Goal: Task Accomplishment & Management: Manage account settings

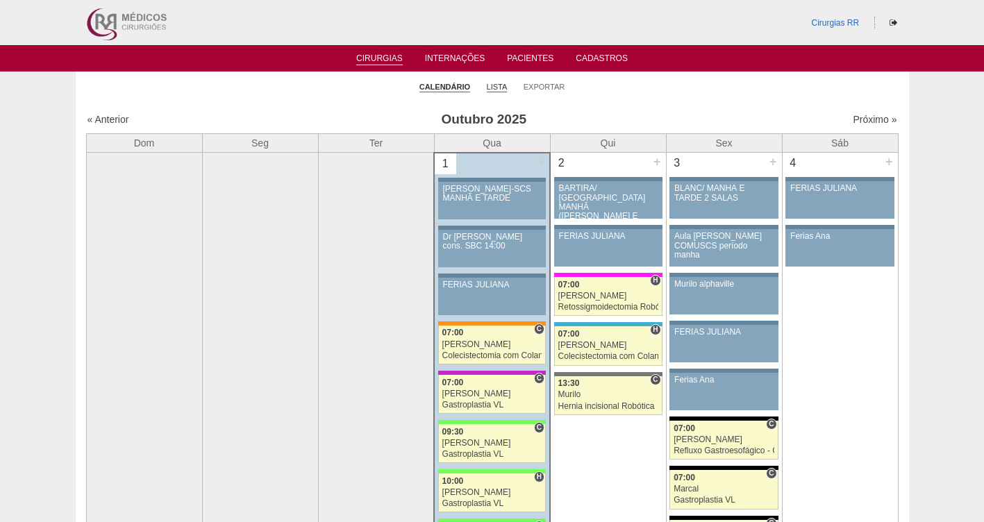
click at [500, 85] on link "Lista" at bounding box center [497, 87] width 21 height 10
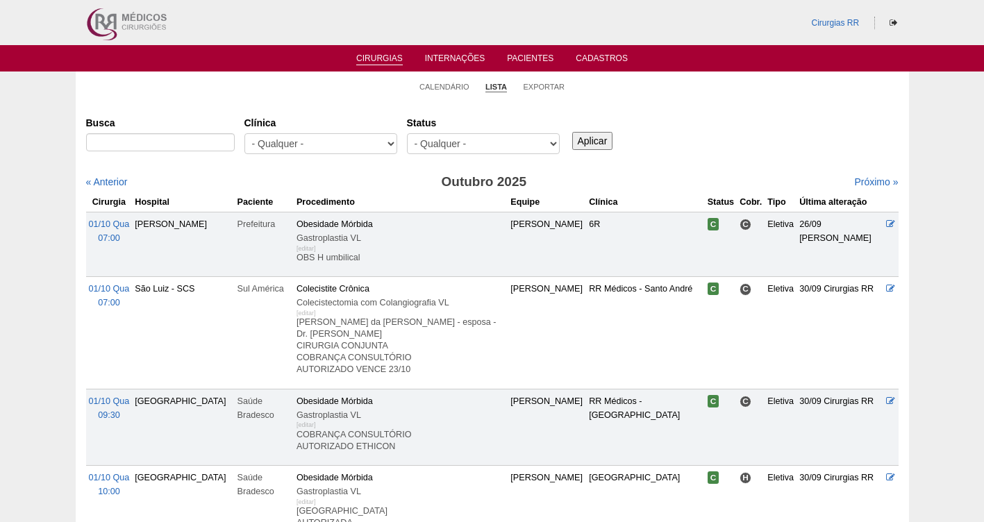
click at [466, 142] on select "- Qualquer - Reservada Confirmada Suspensa Cancelada" at bounding box center [483, 143] width 153 height 21
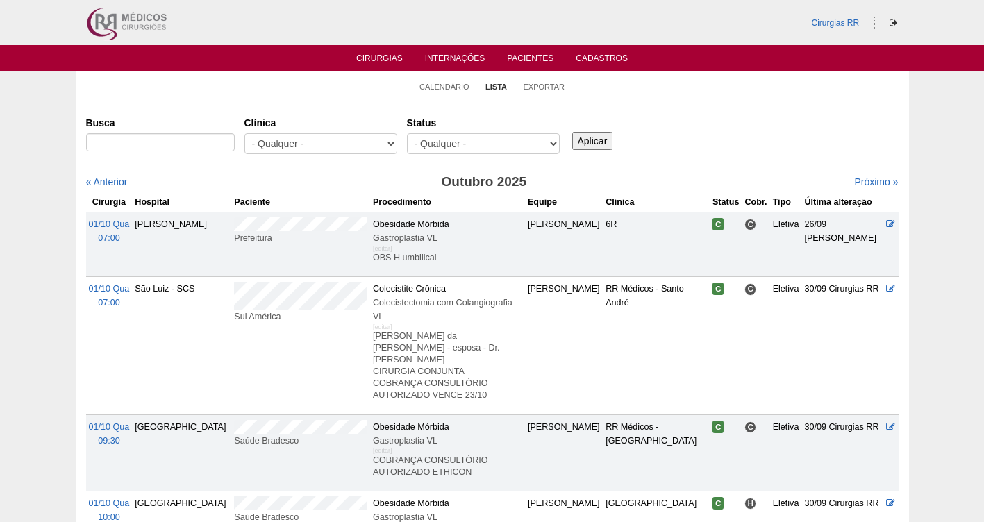
select select "resr"
click at [407, 133] on select "- Qualquer - Reservada Confirmada Suspensa Cancelada" at bounding box center [483, 143] width 153 height 21
click at [592, 141] on input "Aplicar" at bounding box center [592, 141] width 41 height 18
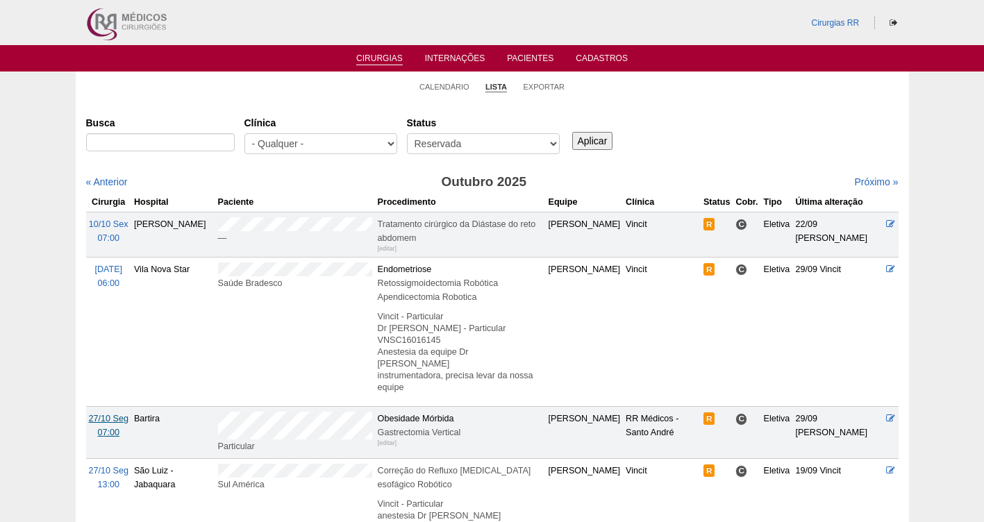
click at [103, 421] on span "27/10 Seg" at bounding box center [109, 419] width 40 height 10
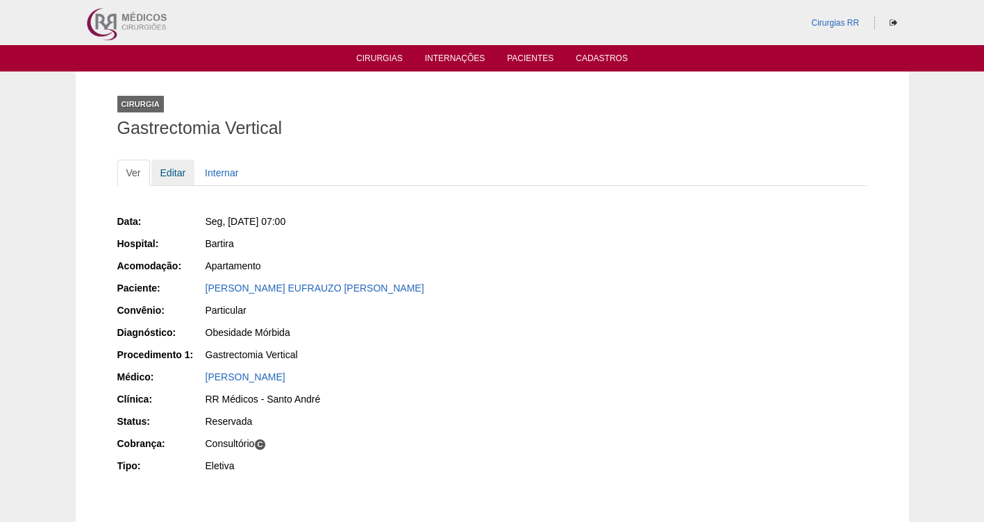
click at [172, 172] on link "Editar" at bounding box center [173, 173] width 44 height 26
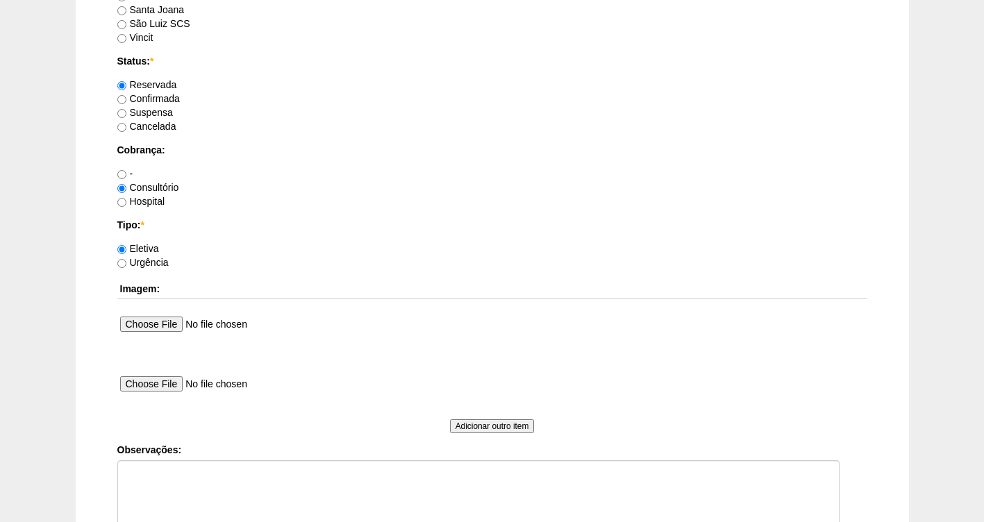
scroll to position [1115, 0]
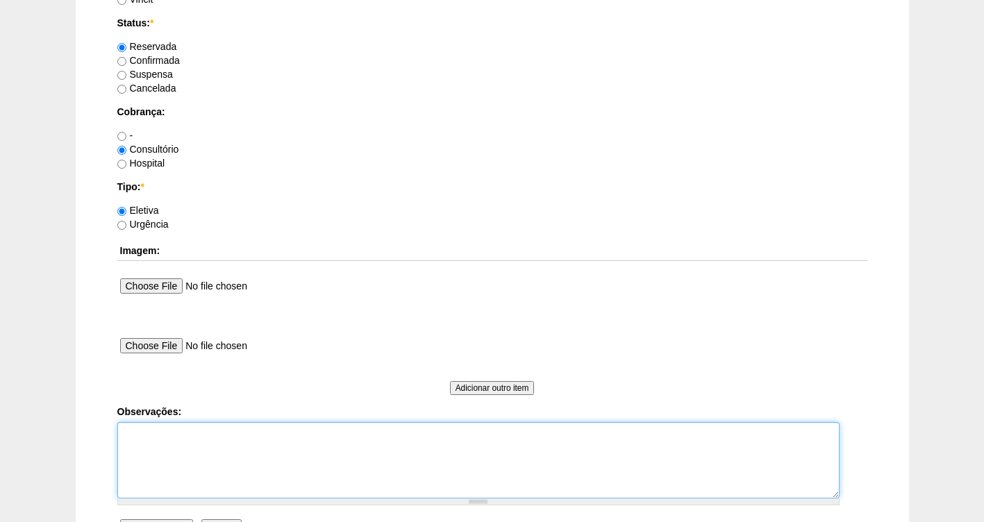
click at [199, 447] on textarea "Observações:" at bounding box center [478, 460] width 722 height 76
type textarea "p"
type textarea "PARTICULAR"
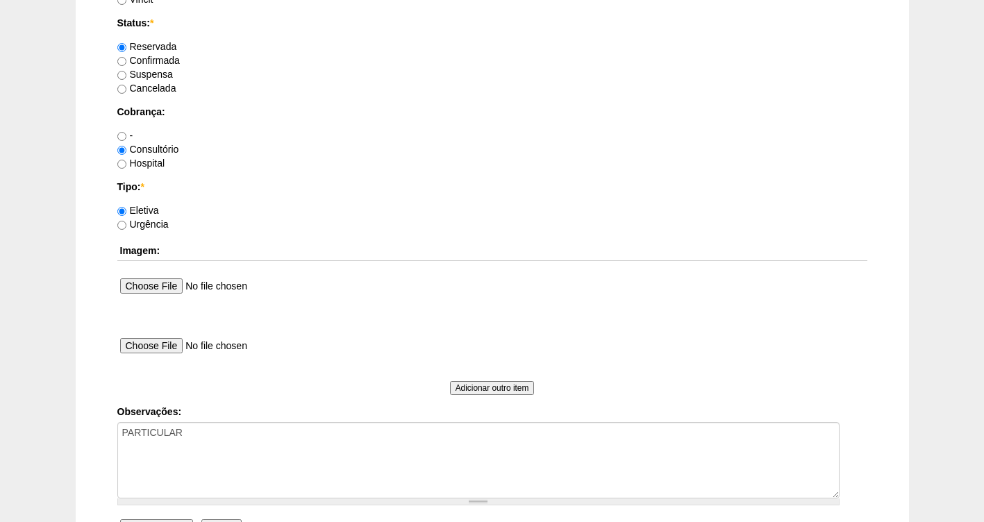
click at [153, 62] on label "Confirmada" at bounding box center [148, 60] width 62 height 11
click at [126, 62] on input "Confirmada" at bounding box center [121, 61] width 9 height 9
radio input "true"
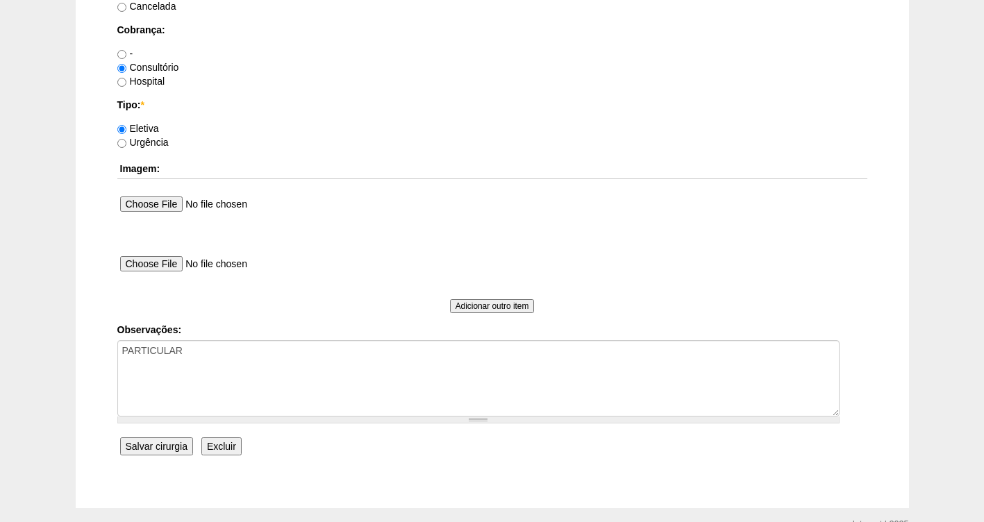
scroll to position [1267, 0]
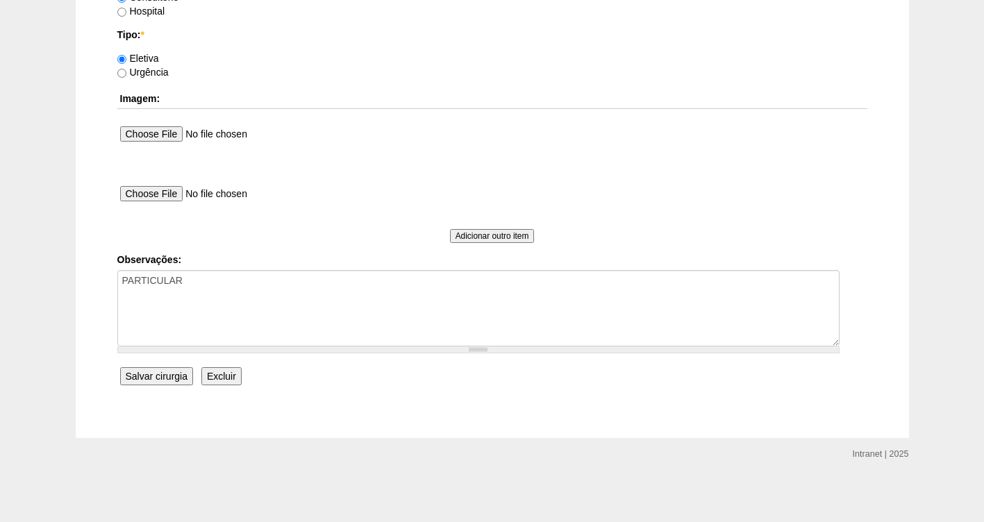
click at [153, 378] on input "Salvar cirurgia" at bounding box center [156, 376] width 73 height 18
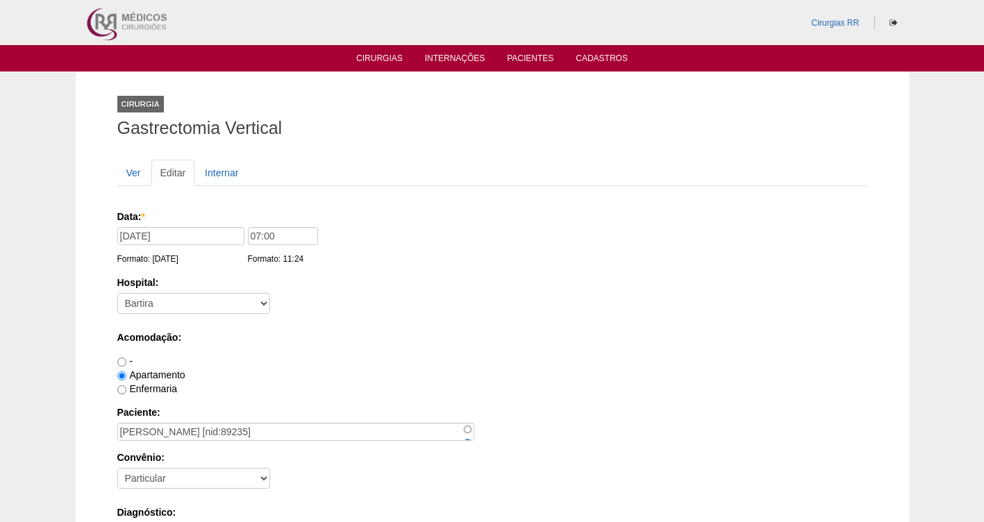
scroll to position [1267, 0]
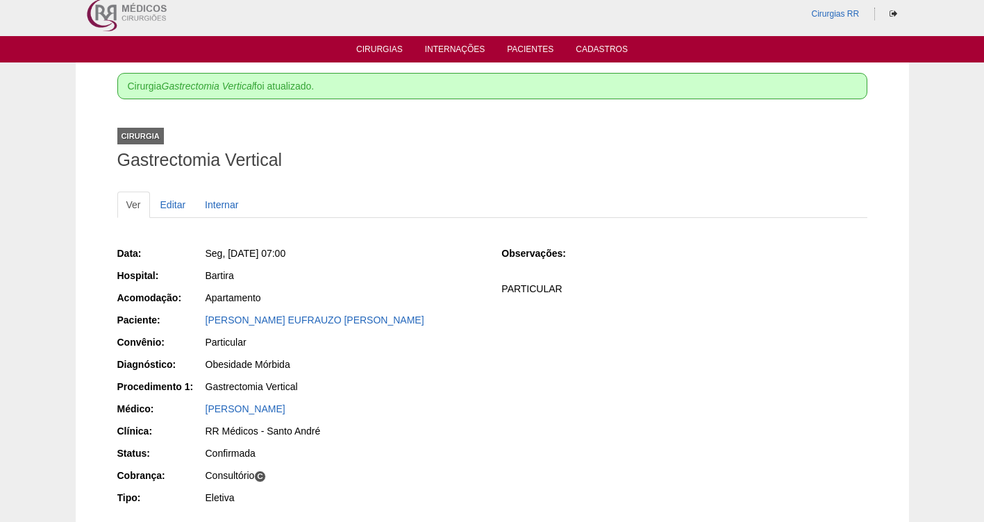
scroll to position [69, 0]
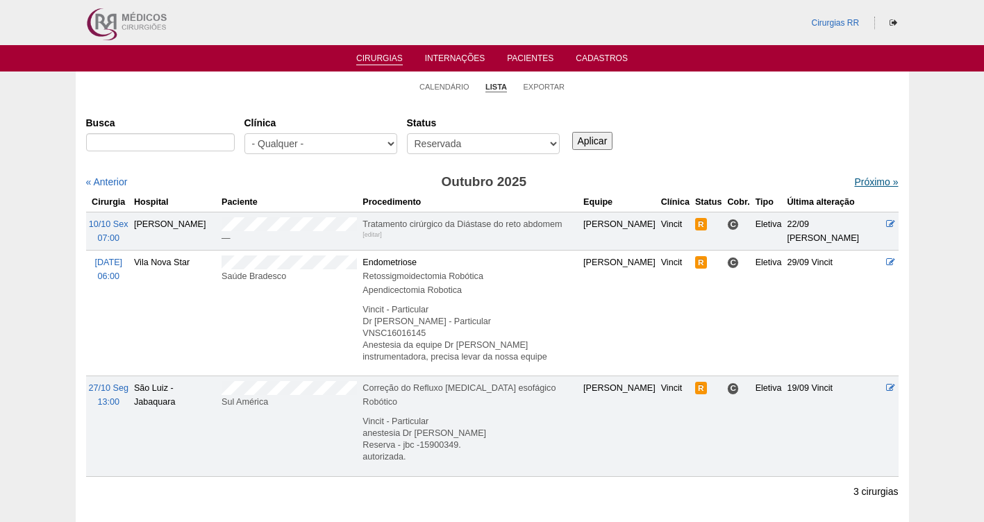
click at [867, 181] on link "Próximo »" at bounding box center [876, 181] width 44 height 11
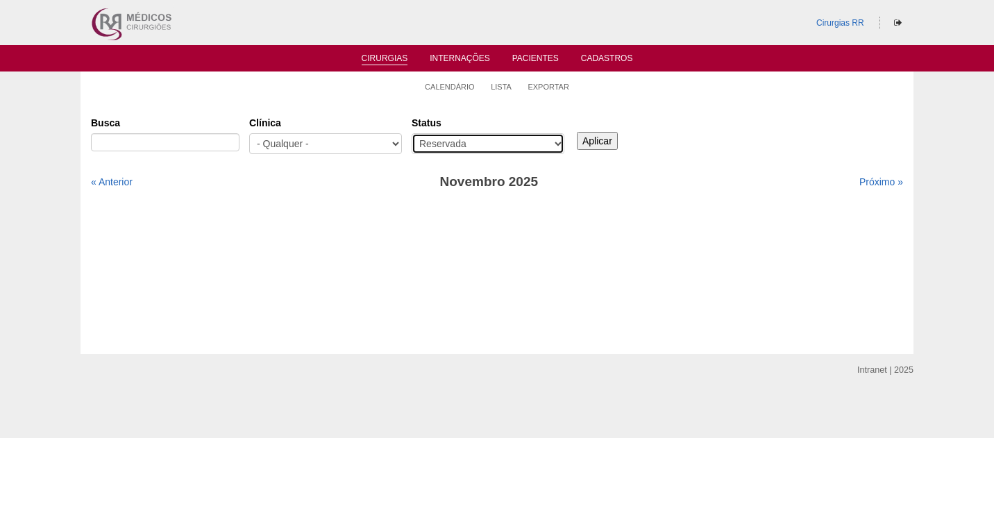
click at [525, 143] on select "- Qualquer - Reservada Confirmada Suspensa Cancelada" at bounding box center [488, 143] width 153 height 21
select select "All"
click at [412, 133] on select "- Qualquer - Reservada Confirmada Suspensa Cancelada" at bounding box center [488, 143] width 153 height 21
click at [607, 146] on input "Aplicar" at bounding box center [597, 141] width 41 height 18
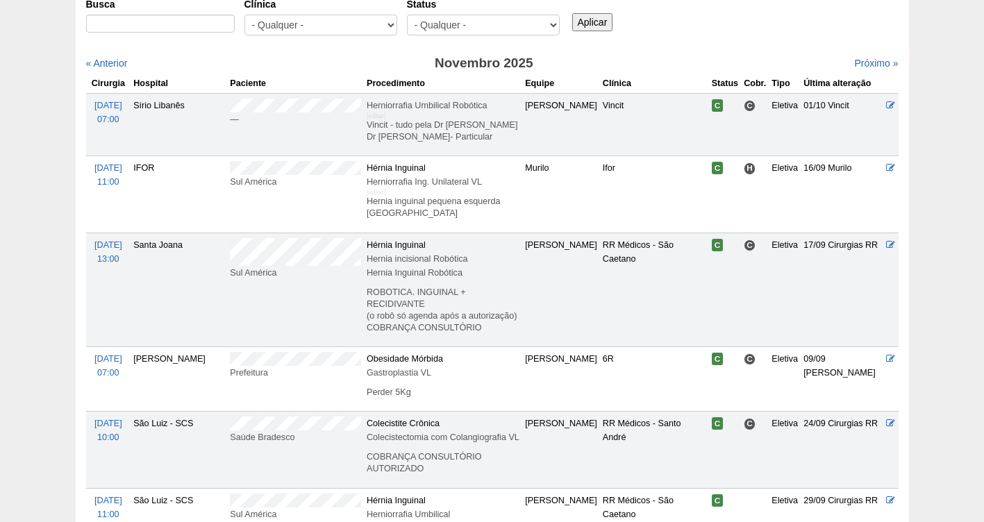
scroll to position [139, 0]
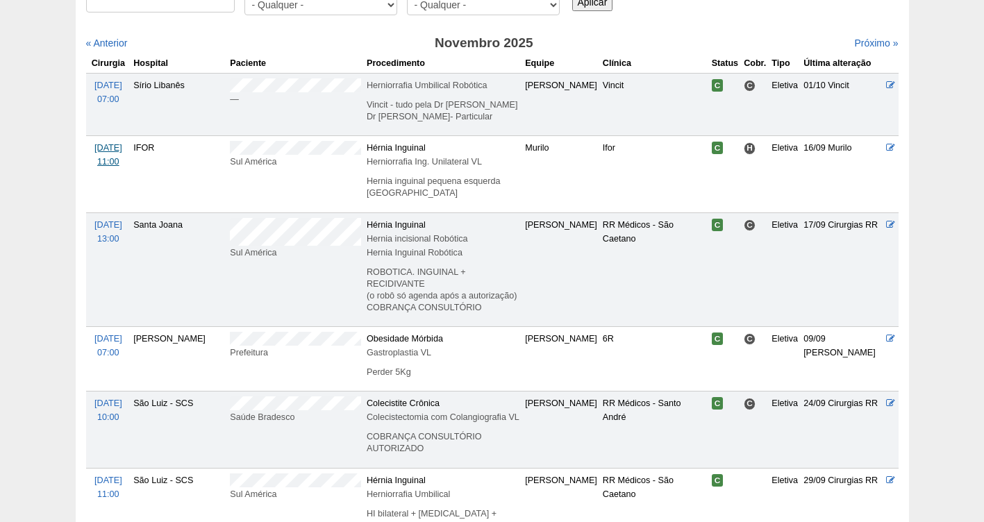
click at [110, 153] on span "[DATE]" at bounding box center [108, 148] width 28 height 10
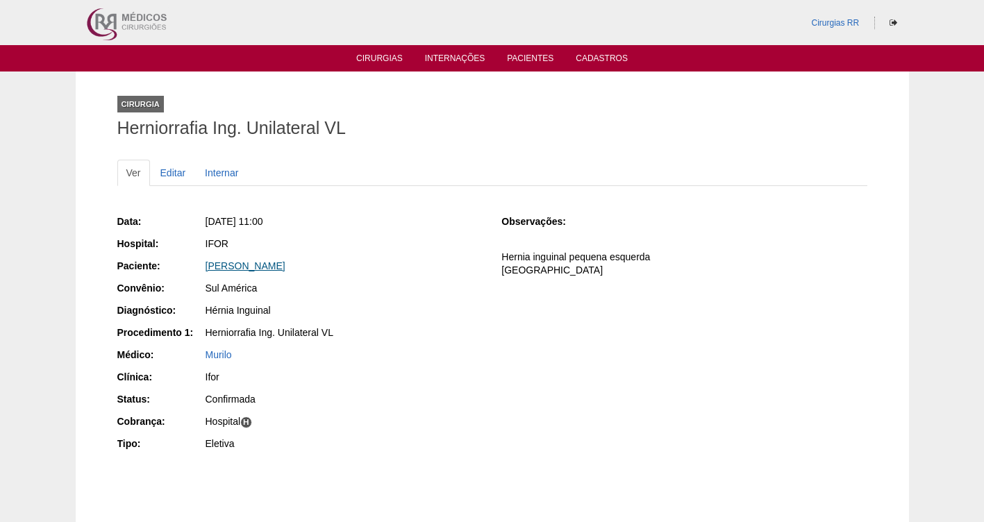
drag, startPoint x: 353, startPoint y: 260, endPoint x: 210, endPoint y: 266, distance: 143.2
click at [210, 266] on div "Wesley De Negreiros Vieira" at bounding box center [344, 266] width 277 height 14
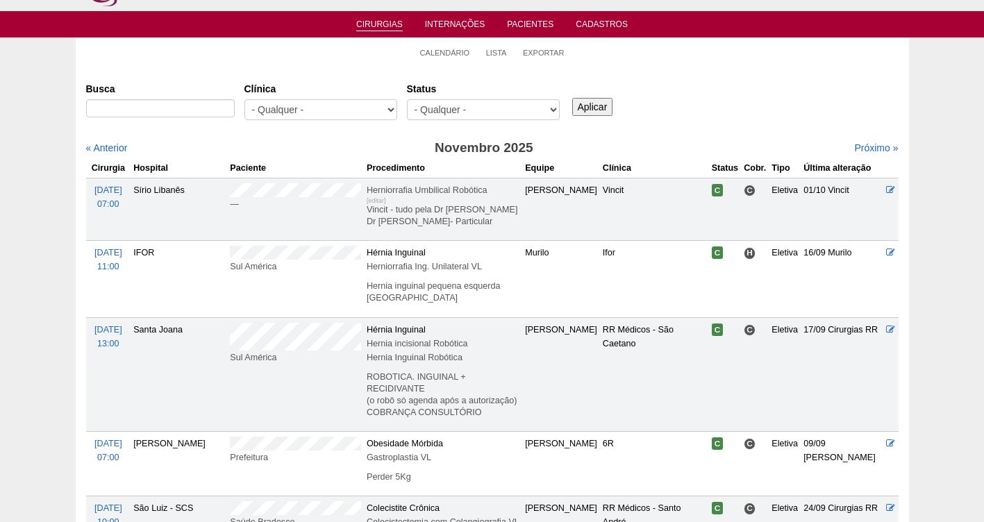
scroll to position [39, 0]
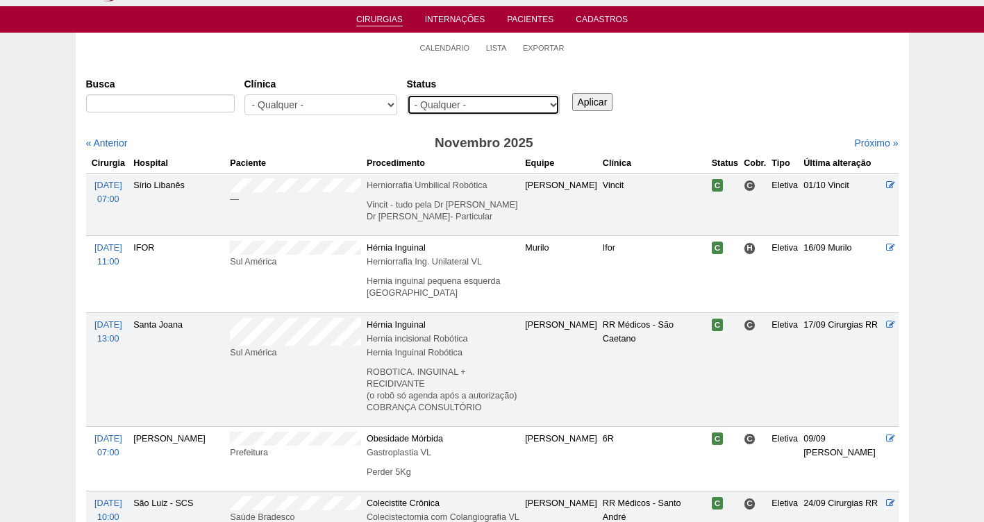
click at [459, 104] on select "- Qualquer - Reservada Confirmada Suspensa Cancelada" at bounding box center [483, 104] width 153 height 21
select select "resr"
click at [407, 94] on select "- Qualquer - Reservada Confirmada Suspensa Cancelada" at bounding box center [483, 104] width 153 height 21
click at [583, 95] on input "Aplicar" at bounding box center [592, 102] width 41 height 18
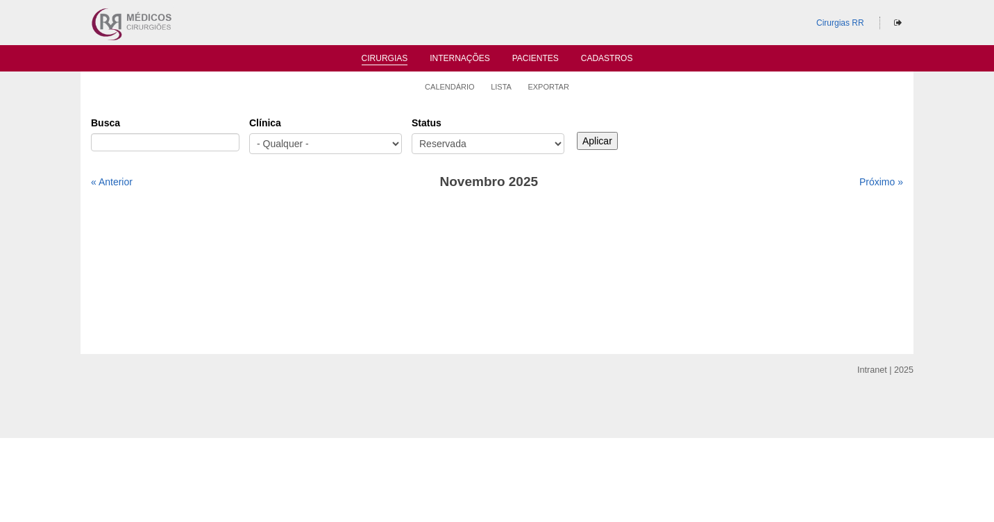
click at [144, 183] on div "« Anterior" at bounding box center [188, 182] width 195 height 14
click at [107, 184] on link "« Anterior" at bounding box center [112, 181] width 42 height 11
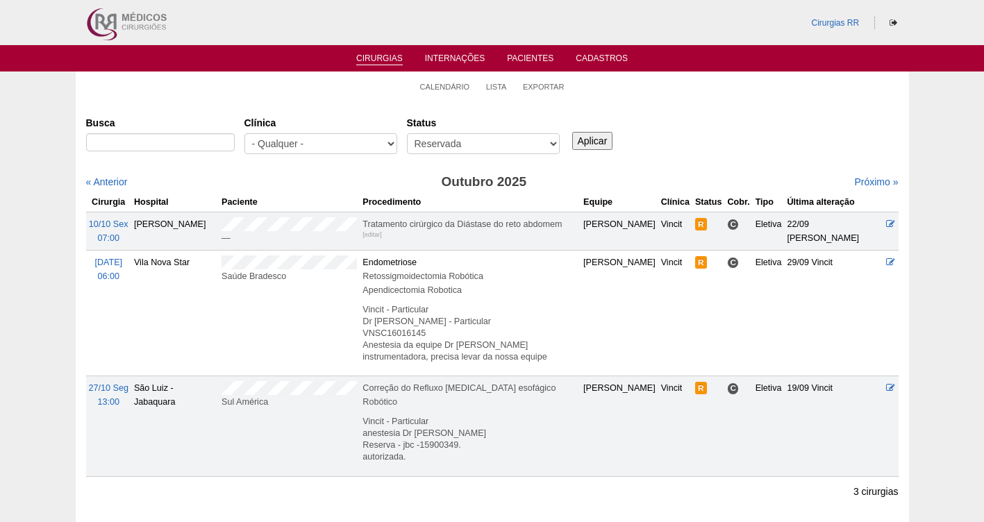
click at [362, 56] on link "Cirurgias" at bounding box center [379, 59] width 47 height 12
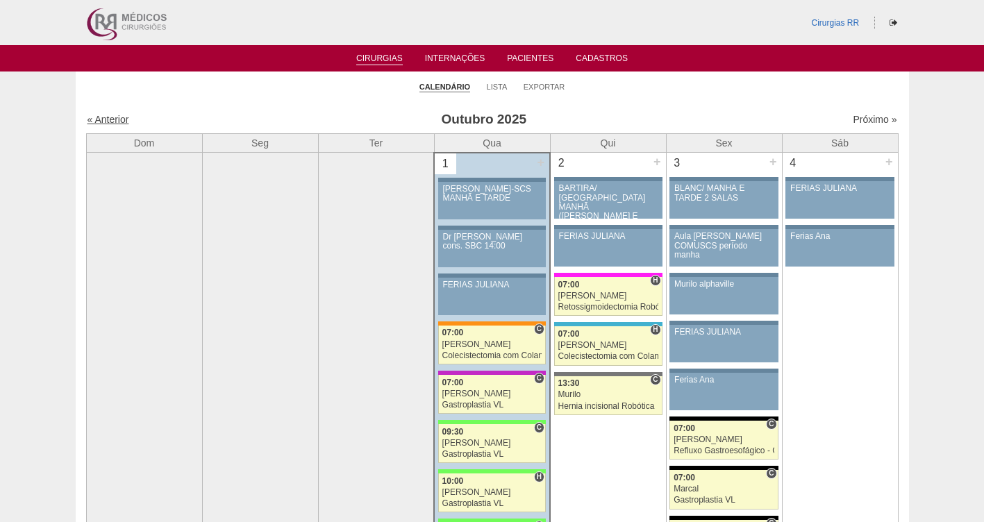
click at [111, 115] on link "« Anterior" at bounding box center [108, 119] width 42 height 11
